Goal: Task Accomplishment & Management: Manage account settings

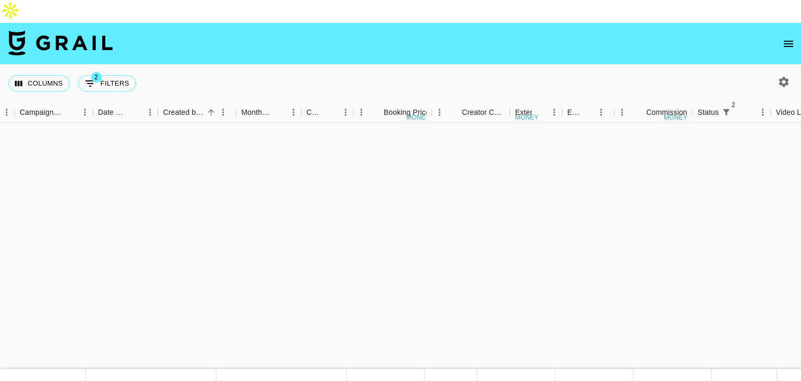
scroll to position [504, 619]
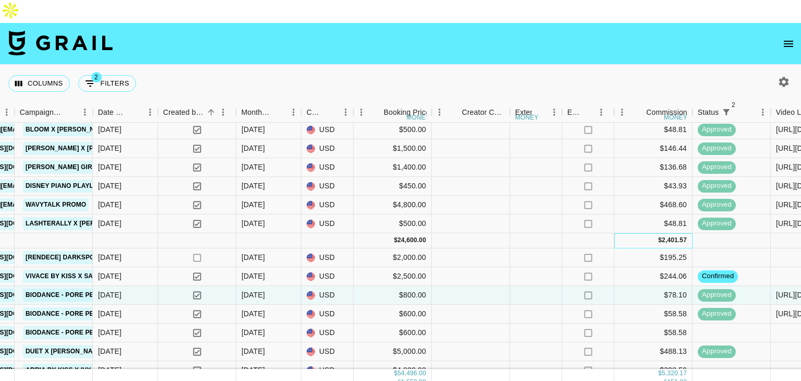
click at [628, 233] on div "$ 2,401.57" at bounding box center [653, 240] width 78 height 15
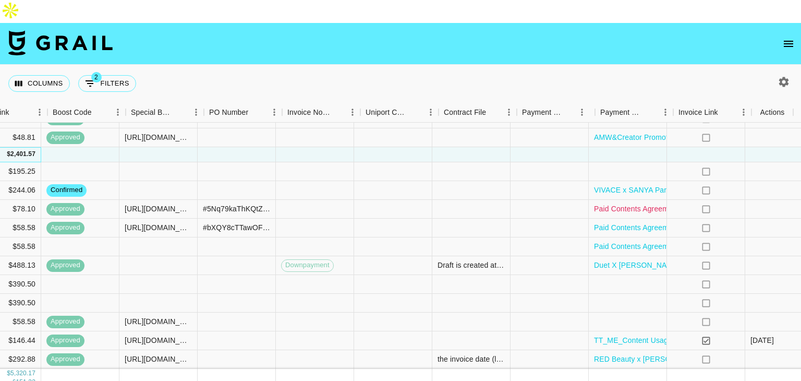
scroll to position [598, 1420]
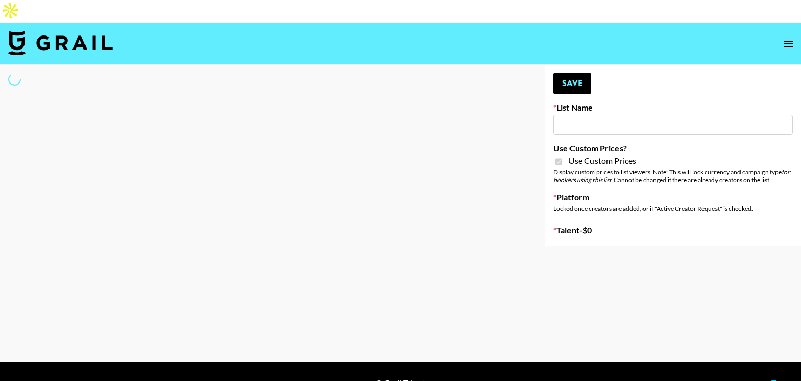
type input "Laifen (IG)"
checkbox input "true"
select select "Brand"
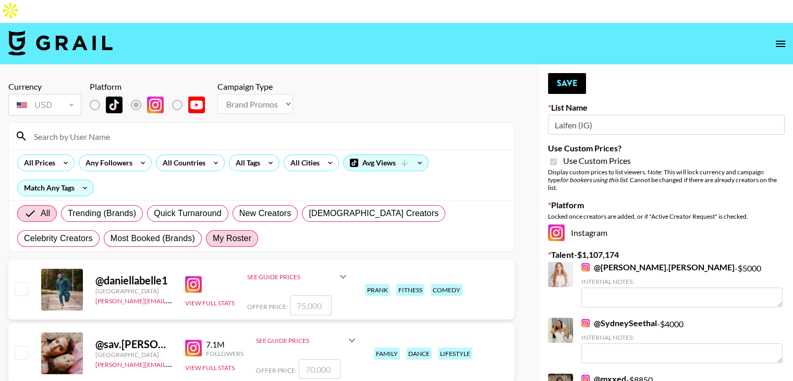
click at [213, 232] on span "My Roster" at bounding box center [232, 238] width 39 height 13
click at [213, 238] on input "My Roster" at bounding box center [213, 238] width 0 height 0
radio input "true"
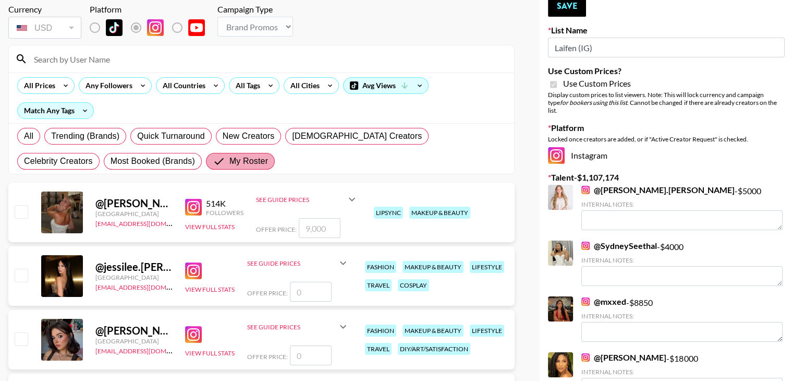
scroll to position [79, 0]
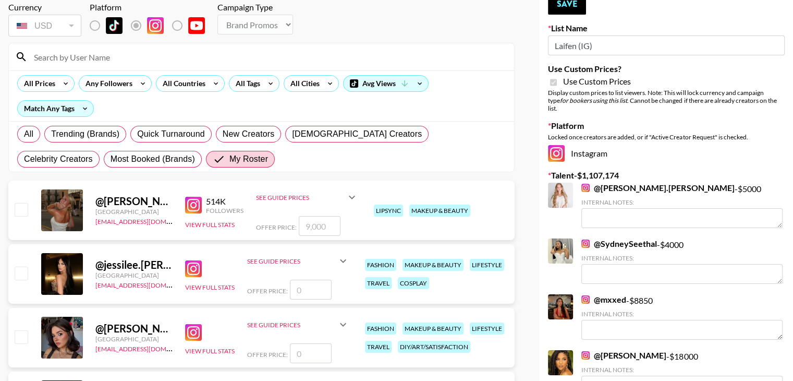
click at [21, 203] on input "checkbox" at bounding box center [21, 209] width 13 height 13
checkbox input "true"
type input "9000"
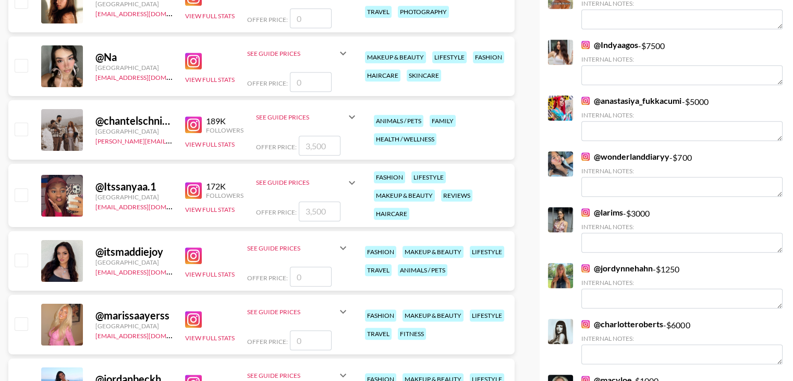
scroll to position [679, 0]
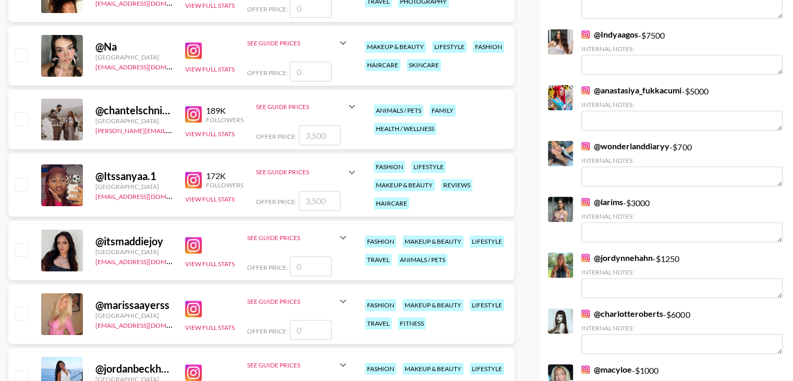
click at [18, 178] on input "checkbox" at bounding box center [21, 184] width 13 height 13
checkbox input "true"
click at [322, 191] on input "3500" at bounding box center [320, 201] width 42 height 20
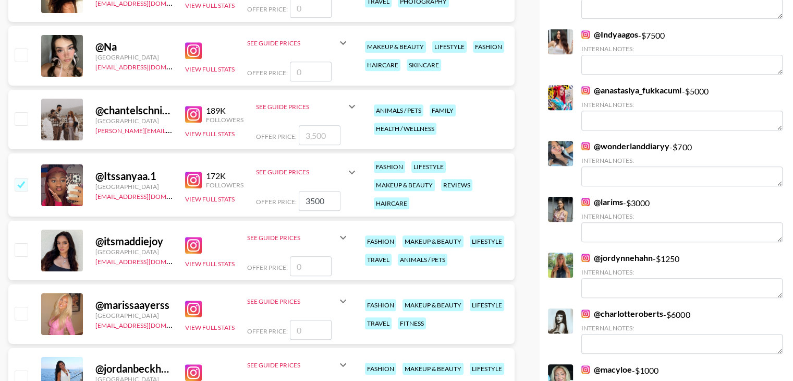
click at [322, 191] on input "3500" at bounding box center [320, 201] width 42 height 20
click at [317, 191] on input "3500" at bounding box center [320, 201] width 42 height 20
type input "4500"
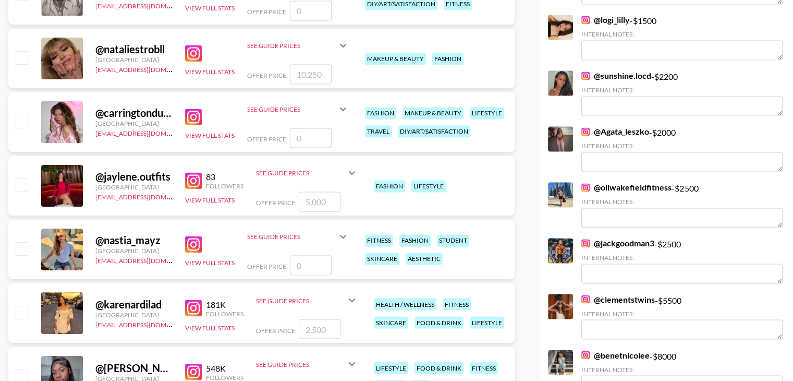
scroll to position [1698, 0]
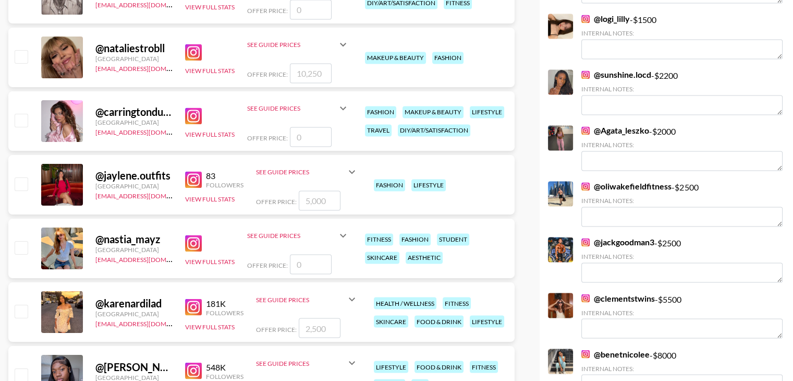
click at [198, 171] on img at bounding box center [193, 179] width 17 height 17
click at [25, 177] on input "checkbox" at bounding box center [21, 183] width 13 height 13
checkbox input "true"
click at [312, 190] on input "5000" at bounding box center [320, 200] width 42 height 20
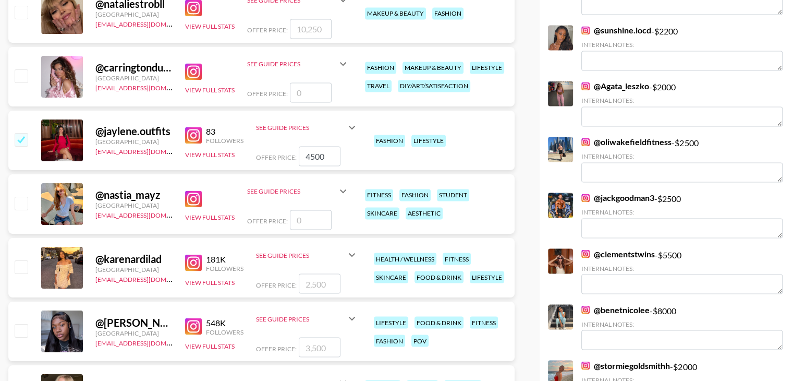
scroll to position [1743, 0]
click at [315, 145] on input "4500" at bounding box center [320, 155] width 42 height 20
type input "3500"
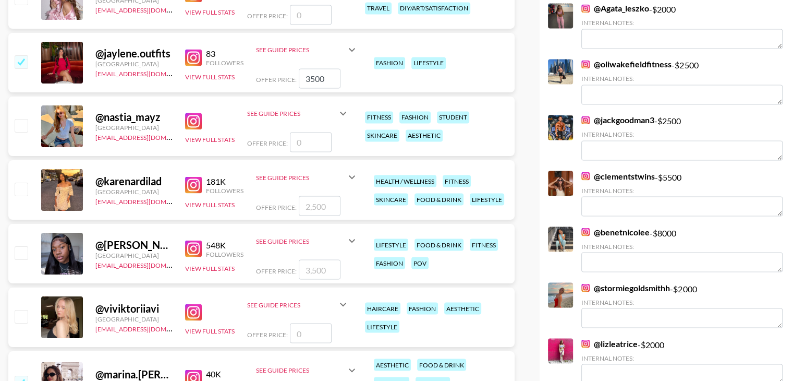
scroll to position [1854, 0]
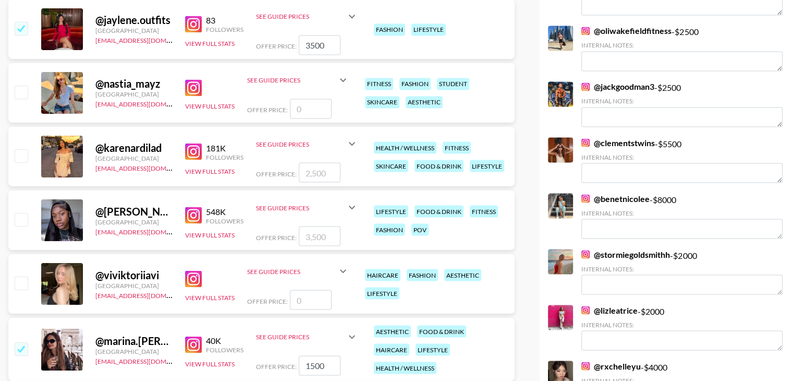
click at [23, 149] on input "checkbox" at bounding box center [21, 155] width 13 height 13
checkbox input "true"
type input "2500"
click at [21, 213] on input "checkbox" at bounding box center [21, 219] width 13 height 13
checkbox input "true"
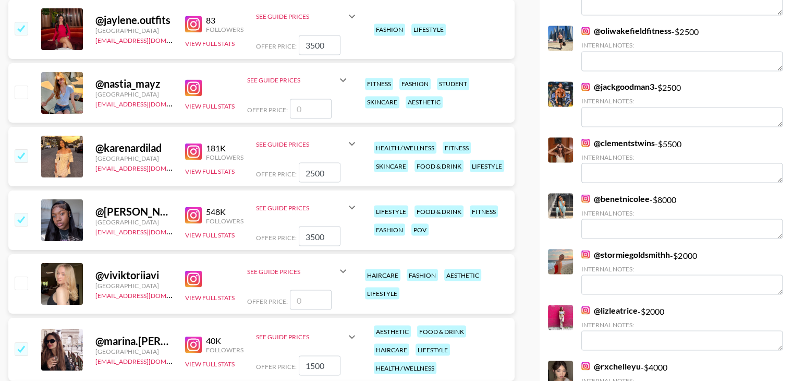
click at [309, 226] on input "3500" at bounding box center [320, 236] width 42 height 20
type input "4500"
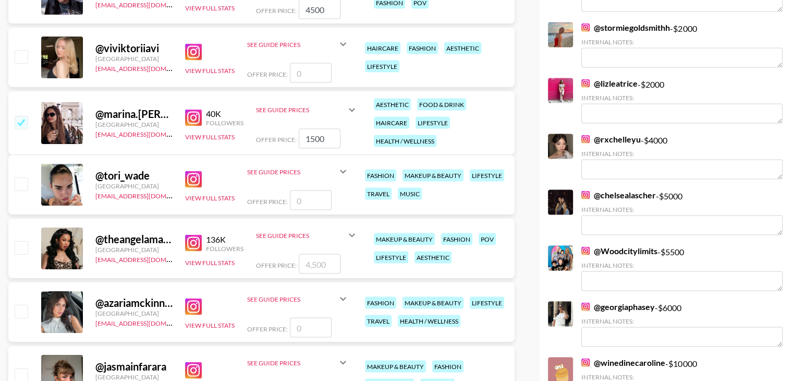
scroll to position [2082, 0]
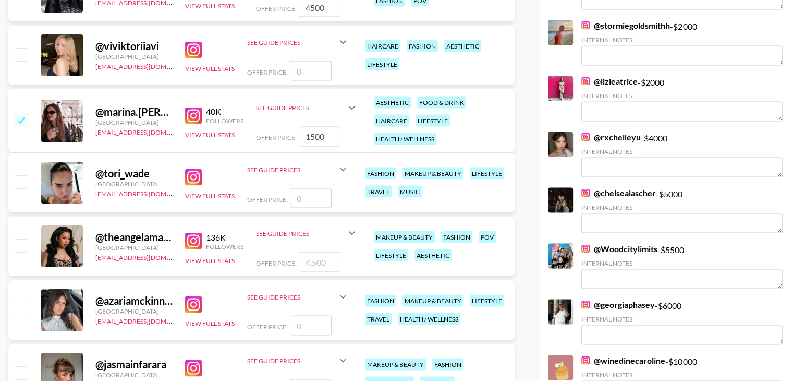
click at [20, 239] on input "checkbox" at bounding box center [21, 245] width 13 height 13
checkbox input "true"
click at [310, 252] on input "4500" at bounding box center [320, 262] width 42 height 20
type input "2000"
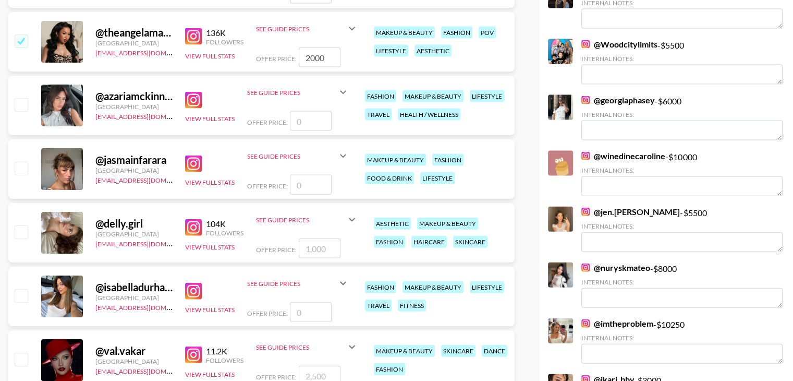
scroll to position [2293, 0]
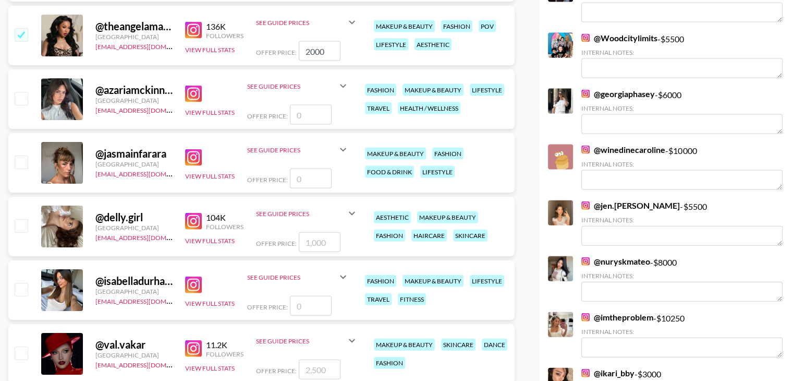
click at [19, 219] on input "checkbox" at bounding box center [21, 225] width 13 height 13
checkbox input "true"
click at [316, 232] on input "1000" at bounding box center [320, 242] width 42 height 20
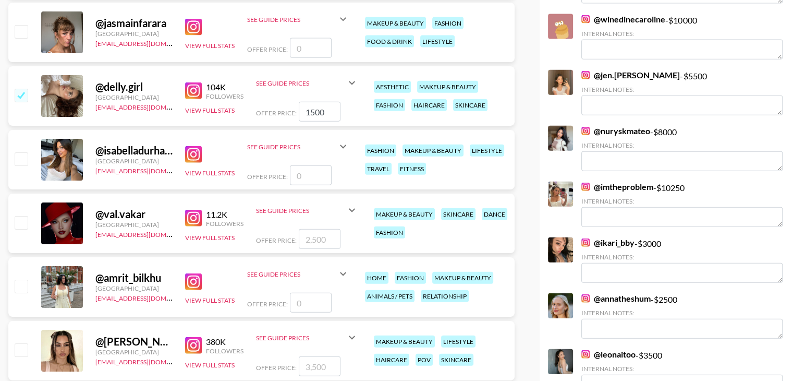
scroll to position [2427, 0]
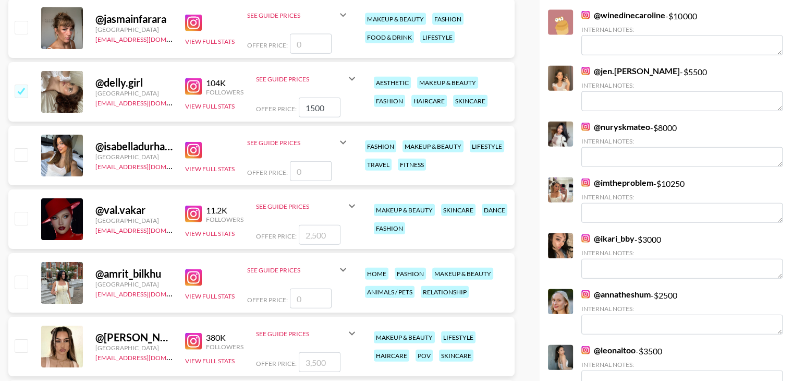
type input "1500"
click at [19, 212] on input "checkbox" at bounding box center [21, 218] width 13 height 13
checkbox input "true"
click at [322, 225] on input "2500" at bounding box center [320, 235] width 42 height 20
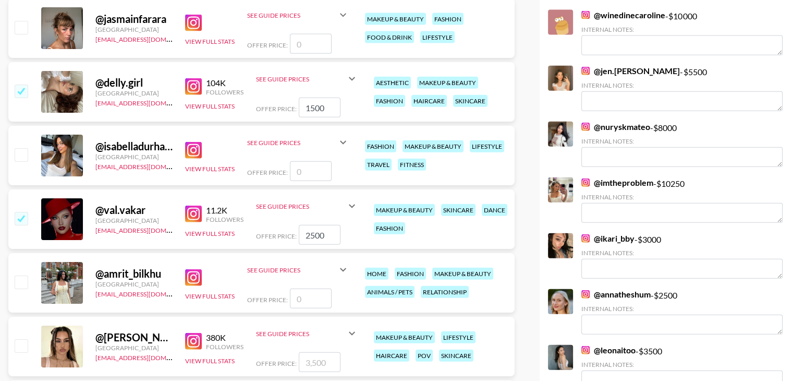
click at [322, 225] on input "2500" at bounding box center [320, 235] width 42 height 20
click at [316, 225] on input "2500" at bounding box center [320, 235] width 42 height 20
type input "1000"
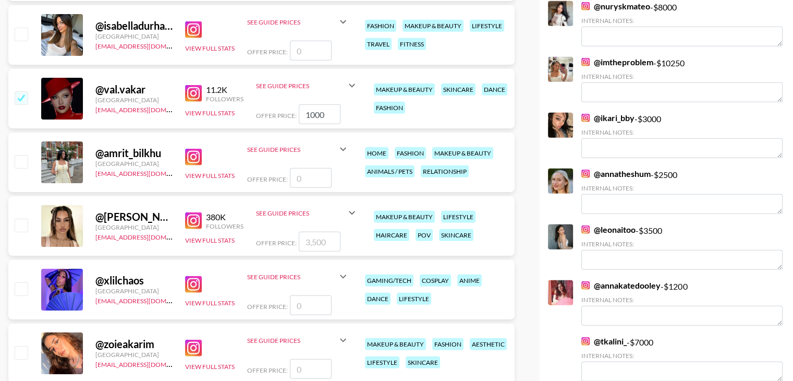
scroll to position [2550, 0]
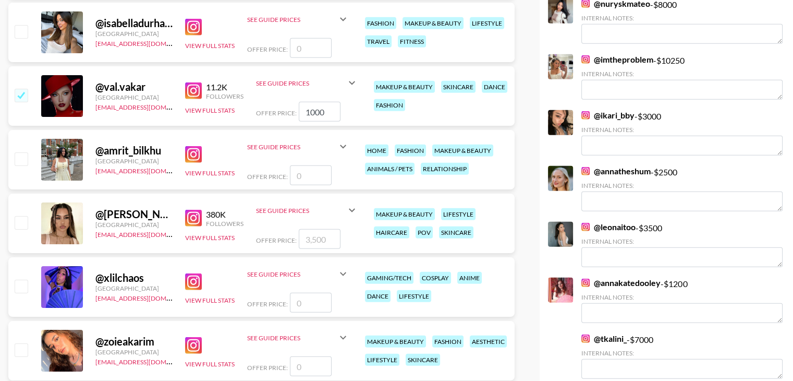
click at [19, 216] on input "checkbox" at bounding box center [21, 222] width 13 height 13
checkbox input "true"
click at [308, 229] on input "3500" at bounding box center [320, 239] width 42 height 20
type input "4500"
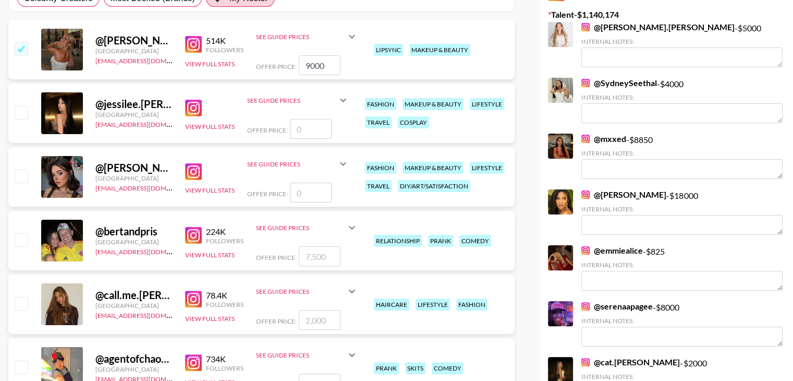
scroll to position [0, 0]
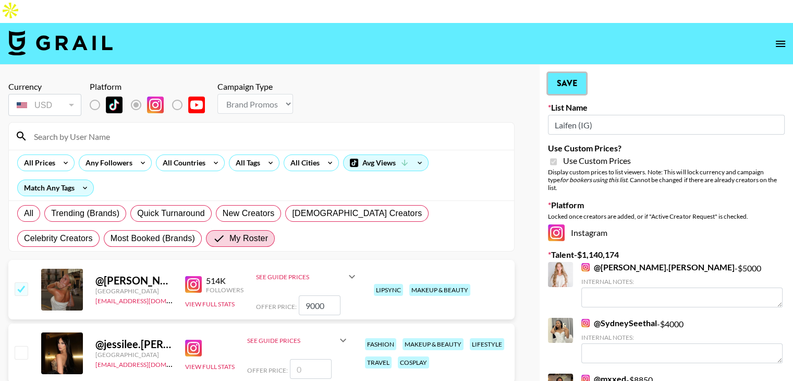
click at [557, 73] on button "Save" at bounding box center [567, 83] width 38 height 21
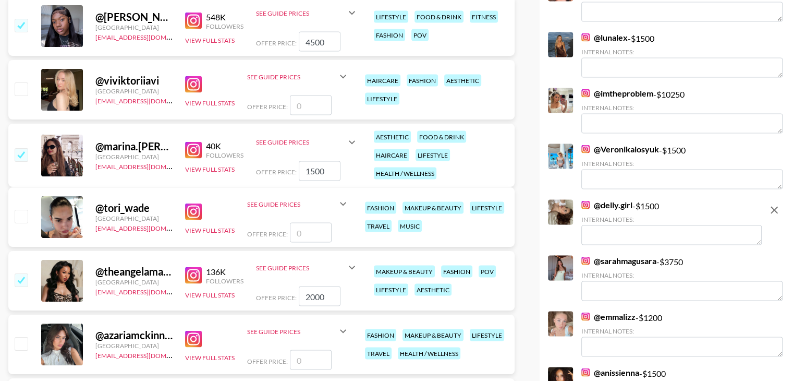
scroll to position [2032, 0]
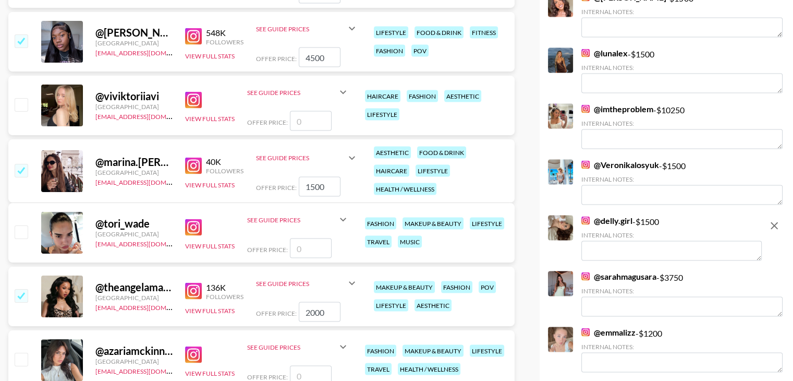
click at [629, 104] on link "@ imtheproblem" at bounding box center [617, 109] width 72 height 10
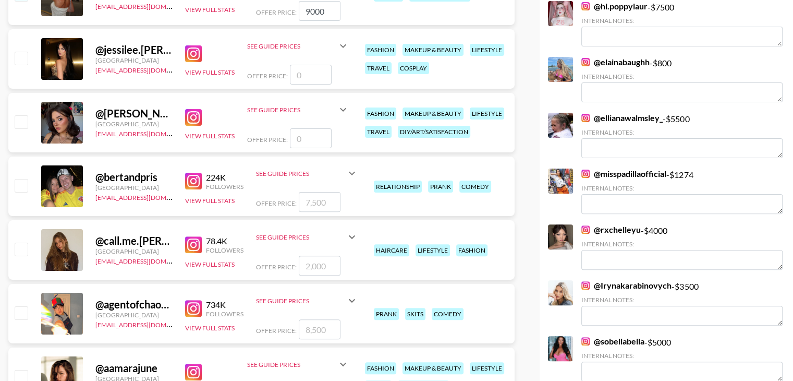
scroll to position [0, 0]
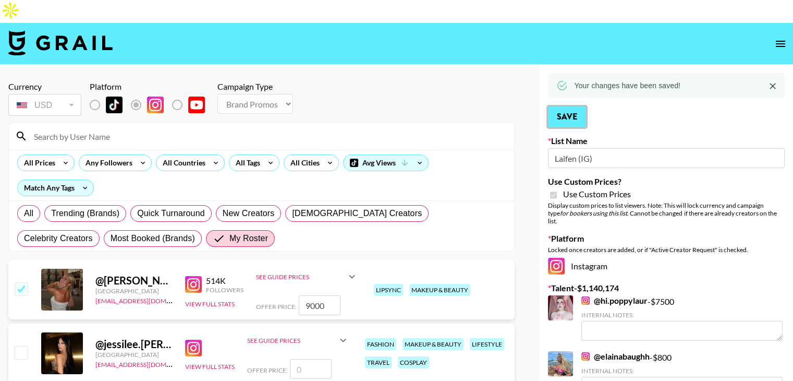
click at [571, 106] on button "Save" at bounding box center [567, 116] width 38 height 21
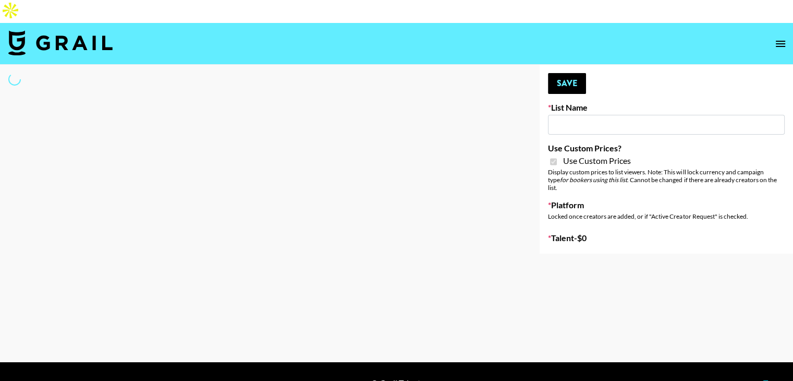
type input "PLAUD (IG)"
checkbox input "true"
select select "Brand"
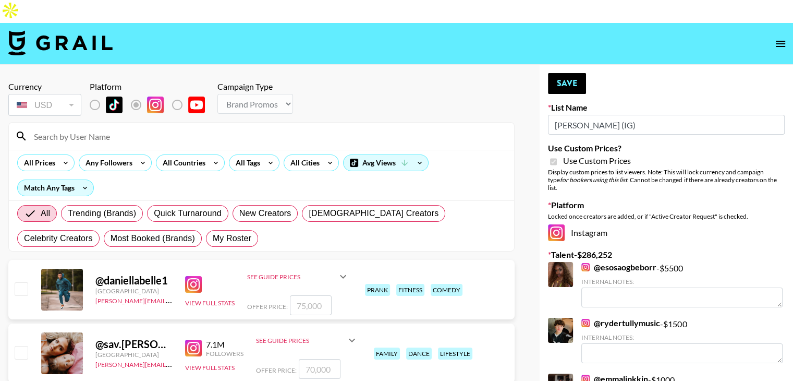
click at [118, 128] on input at bounding box center [268, 136] width 480 height 17
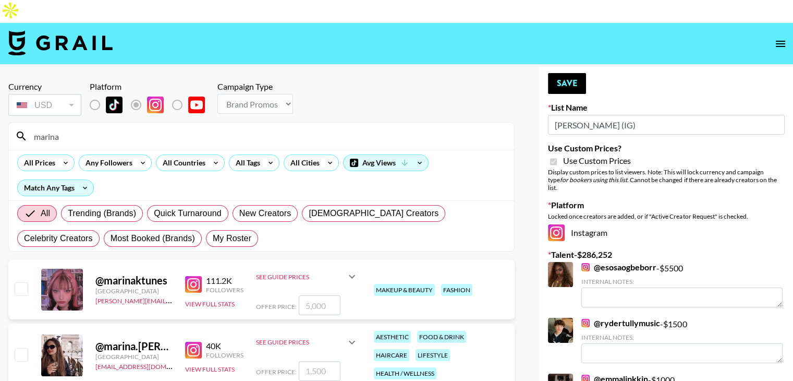
type input "marina"
click at [21, 348] on input "checkbox" at bounding box center [21, 354] width 13 height 13
checkbox input "true"
click at [315, 361] on input "1500" at bounding box center [320, 371] width 42 height 20
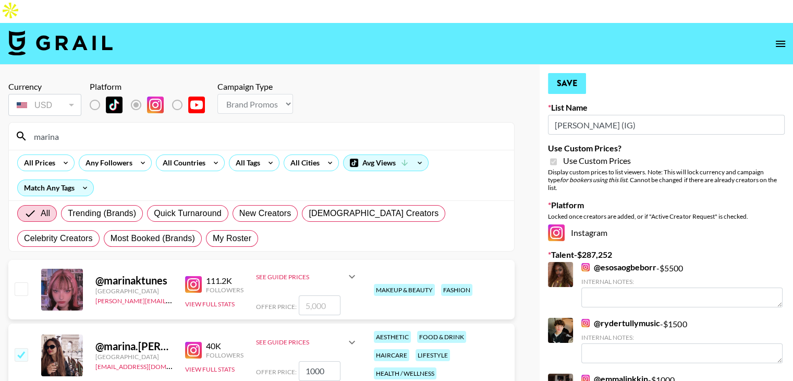
type input "1000"
click at [561, 73] on button "Save" at bounding box center [567, 83] width 38 height 21
